Goal: Information Seeking & Learning: Learn about a topic

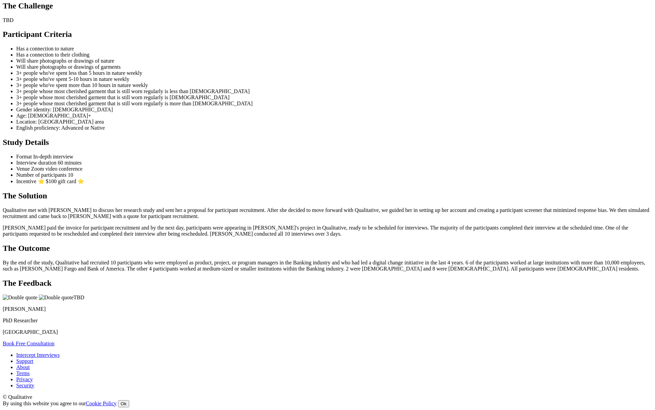
scroll to position [376, 0]
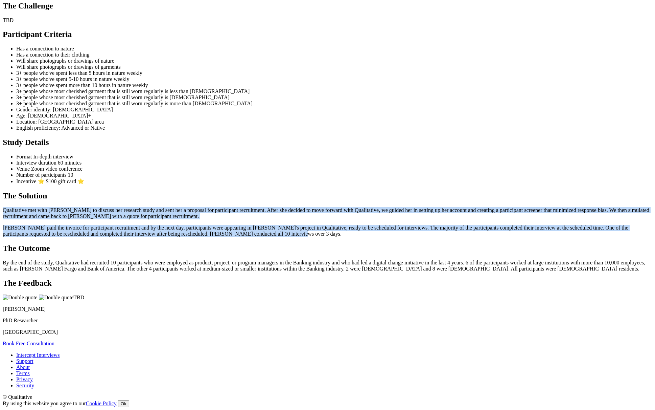
drag, startPoint x: 338, startPoint y: 307, endPoint x: 147, endPoint y: 245, distance: 200.1
click at [147, 245] on ui-view "Case Study Clothing & Nature Stories The Researcher Jennifer is a doctoral cand…" at bounding box center [328, 143] width 650 height 406
copy div "Qualitative met with Jennifer to discuss her research study and sent her a prop…"
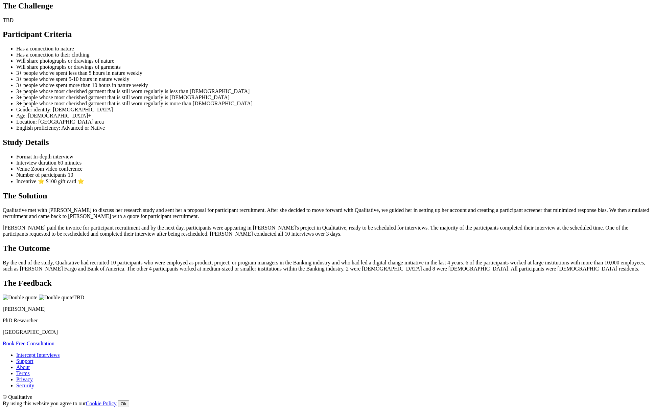
drag, startPoint x: 453, startPoint y: 254, endPoint x: 451, endPoint y: 257, distance: 3.8
click at [453, 219] on p "Qualitative met with Jennifer to discuss her research study and sent her a prop…" at bounding box center [328, 213] width 650 height 12
click at [347, 237] on p "Jennifer paid the invoice for participant recruitment and by the next day, part…" at bounding box center [328, 231] width 650 height 12
click at [319, 272] on p "By the end of the study, Qualitative had recruited 10 participants who were emp…" at bounding box center [328, 265] width 650 height 12
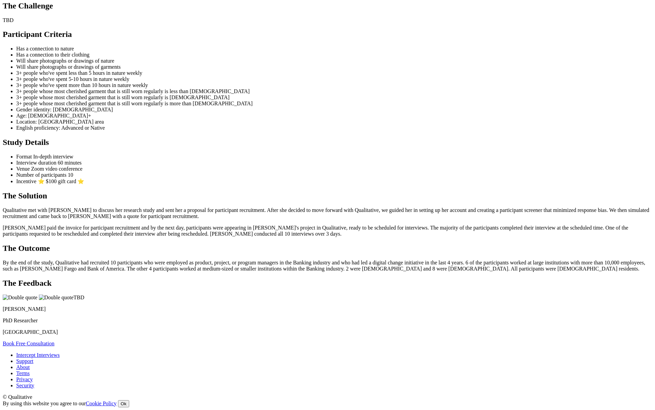
click at [395, 237] on p "Jennifer paid the invoice for participant recruitment and by the next day, part…" at bounding box center [328, 231] width 650 height 12
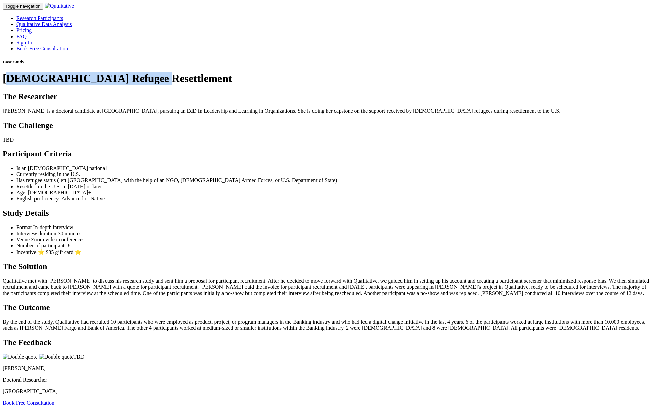
drag, startPoint x: 274, startPoint y: 88, endPoint x: 423, endPoint y: 122, distance: 153.0
click at [423, 85] on div "Case Study Afghan Refugee Resettlement" at bounding box center [328, 71] width 650 height 25
click at [418, 85] on h1 "[DEMOGRAPHIC_DATA] Refugee Resettlement" at bounding box center [328, 78] width 650 height 13
drag, startPoint x: 418, startPoint y: 105, endPoint x: 230, endPoint y: 68, distance: 192.0
click at [230, 68] on div "Case Study Afghan Refugee Resettlement" at bounding box center [328, 71] width 650 height 25
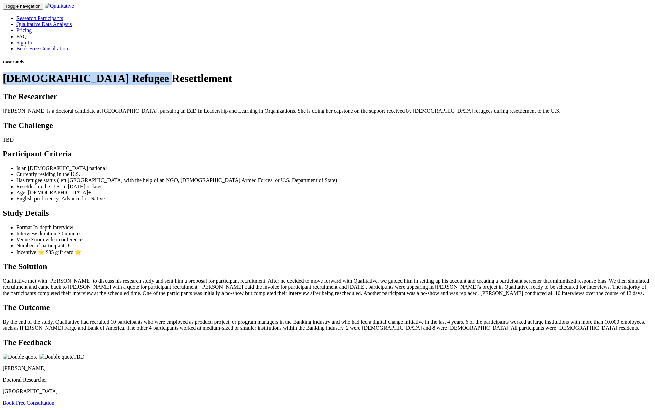
copy div "[DEMOGRAPHIC_DATA] Refugee Resettlement"
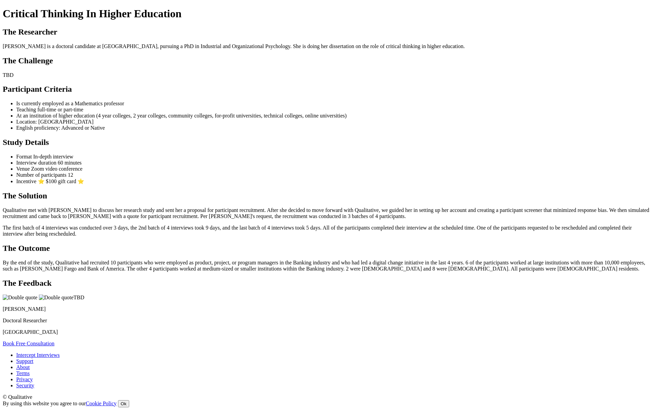
scroll to position [433, 0]
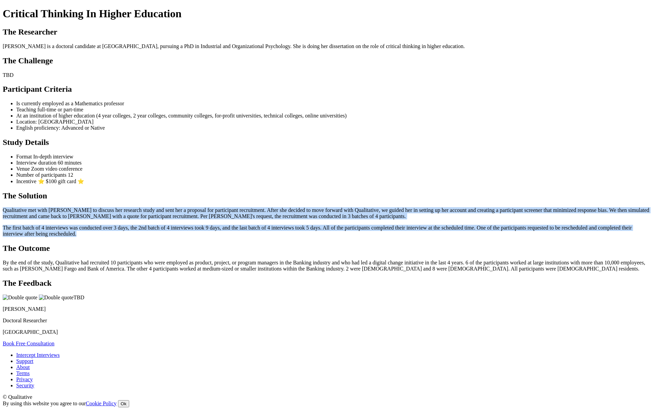
drag, startPoint x: 402, startPoint y: 157, endPoint x: 125, endPoint y: 104, distance: 282.1
click at [125, 104] on ui-view "Case Study Critical Thinking In Higher Education The Researcher [PERSON_NAME] i…" at bounding box center [328, 170] width 650 height 351
copy div "Qualitative met with [PERSON_NAME] to discuss her research study and sent her a…"
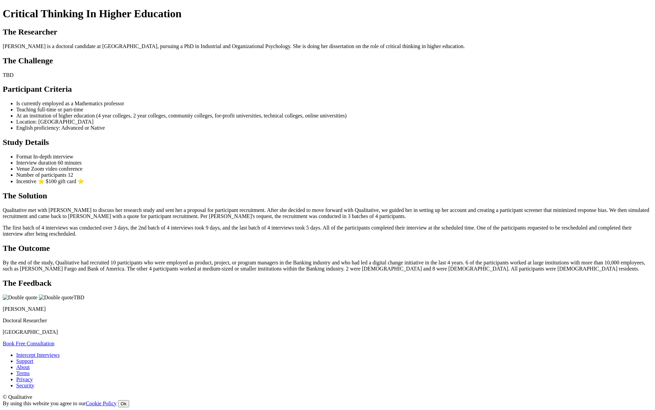
click at [444, 225] on p "The first batch of 4 interviews was conducted over 3 days, the 2nd batch of 4 i…" at bounding box center [328, 231] width 650 height 12
